Goal: Find contact information: Find contact information

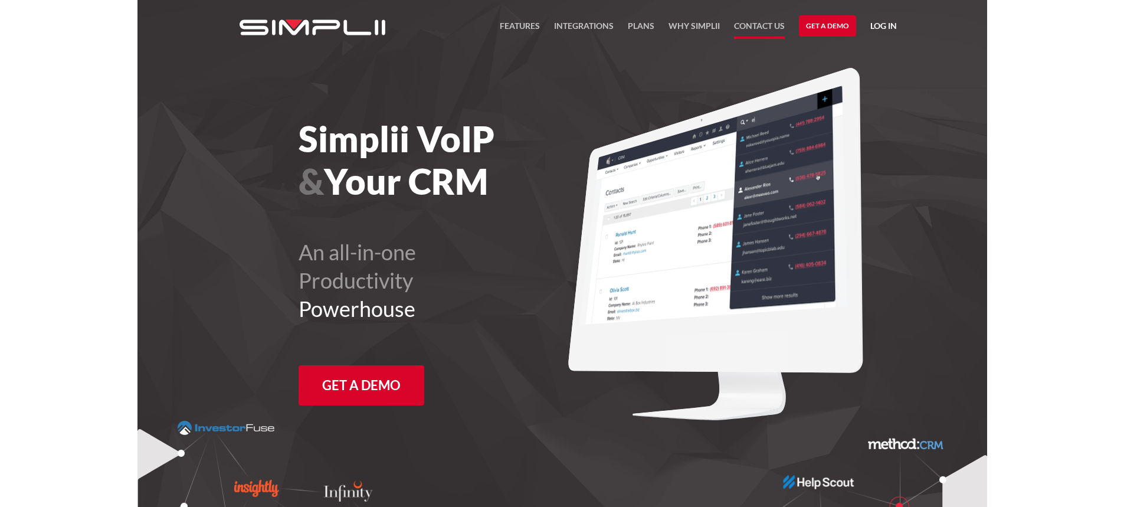
click at [748, 23] on link "Contact US" at bounding box center [759, 29] width 51 height 20
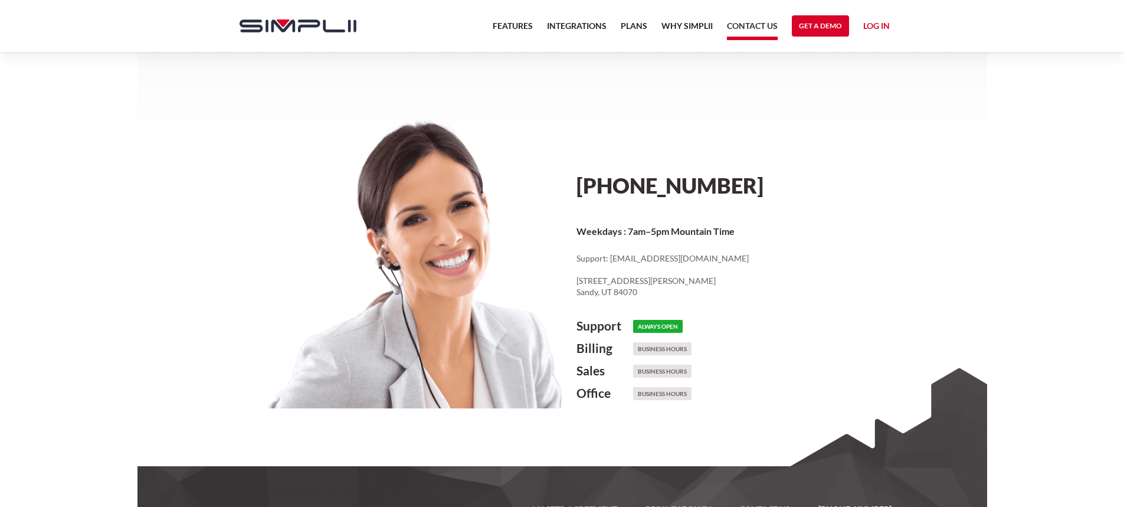
scroll to position [403, 0]
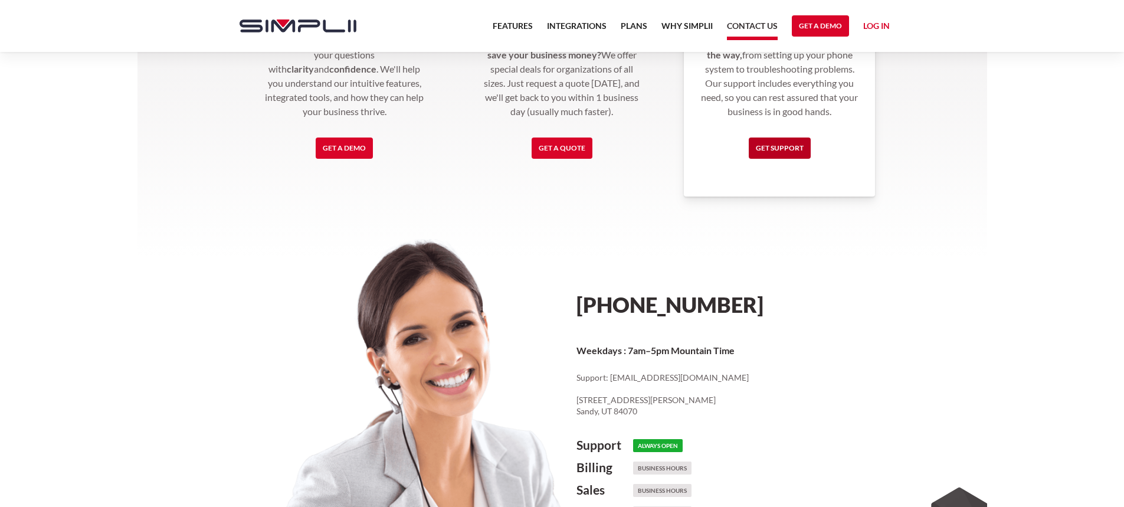
click at [772, 148] on link "Get Support" at bounding box center [779, 147] width 62 height 21
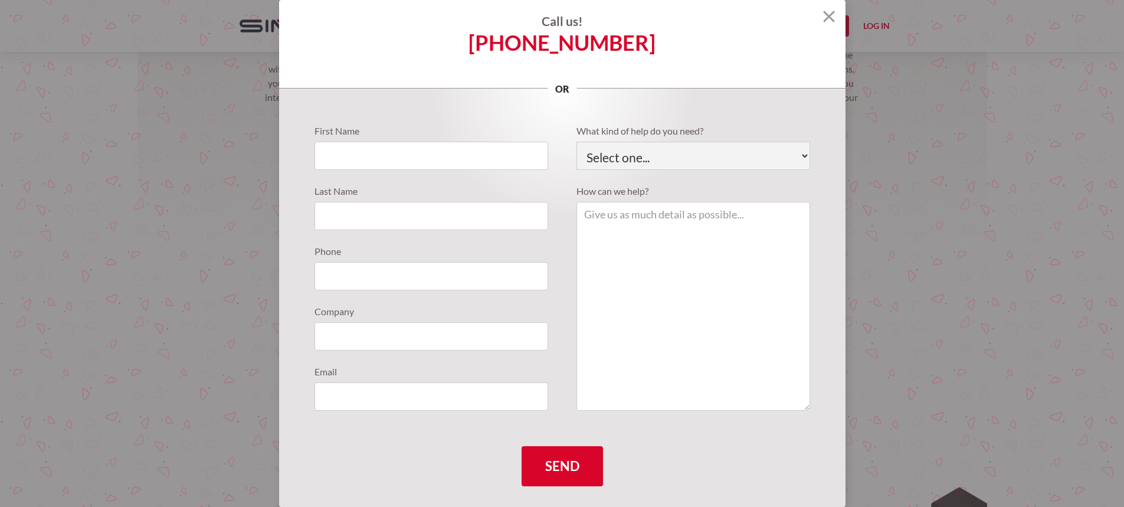
click at [228, 115] on section "Call us! (888) 787-7670 or First Name Last Name Phone Company Email What kind o…" at bounding box center [562, 253] width 1124 height 507
click at [823, 14] on img at bounding box center [829, 17] width 12 height 12
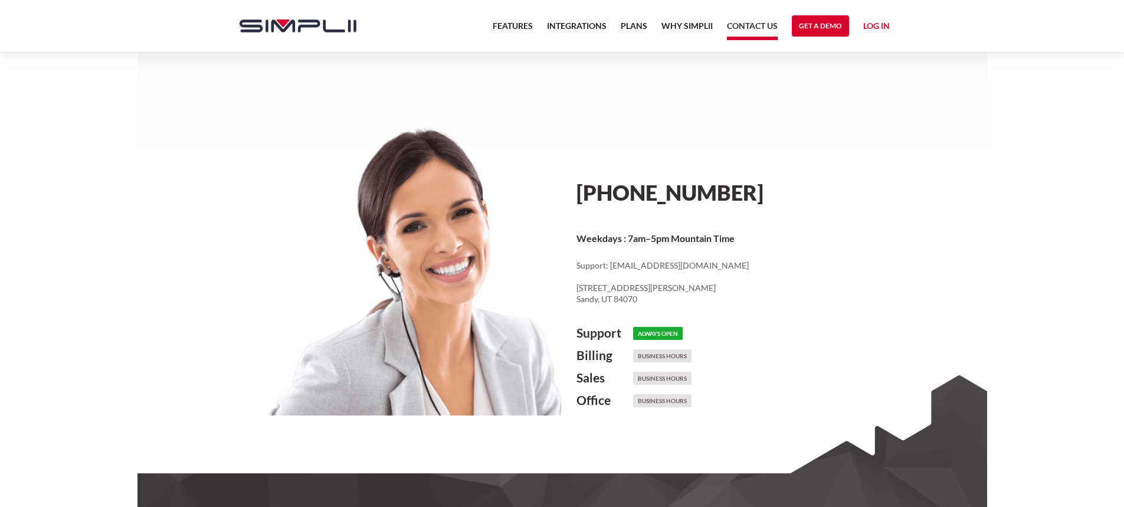
scroll to position [344, 0]
